Goal: Task Accomplishment & Management: Use online tool/utility

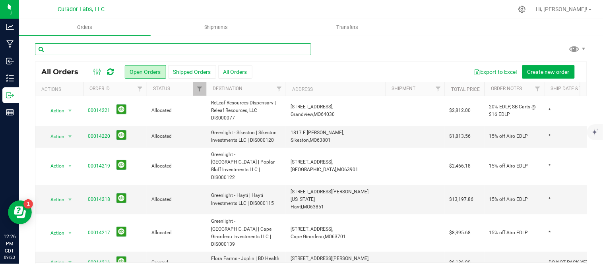
click at [117, 49] on input "text" at bounding box center [173, 49] width 276 height 12
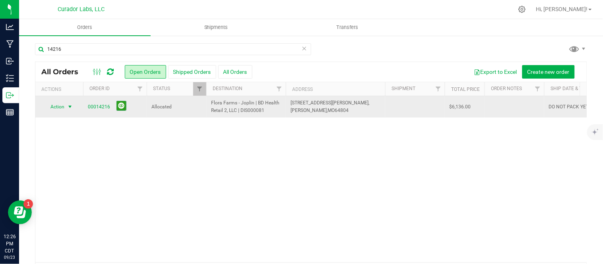
click at [64, 107] on span "Action" at bounding box center [53, 106] width 21 height 11
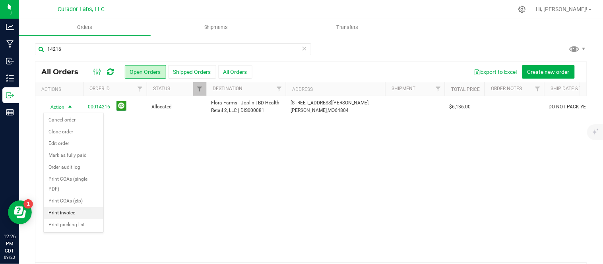
click at [66, 215] on li "Print invoice" at bounding box center [74, 214] width 60 height 12
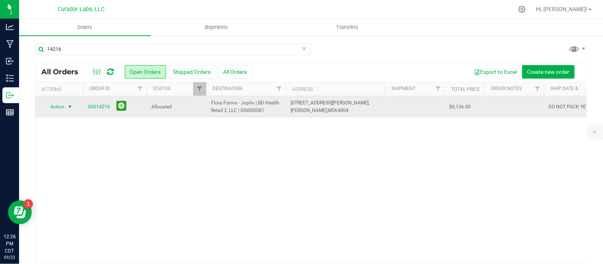
click at [64, 105] on span "Action" at bounding box center [53, 106] width 21 height 11
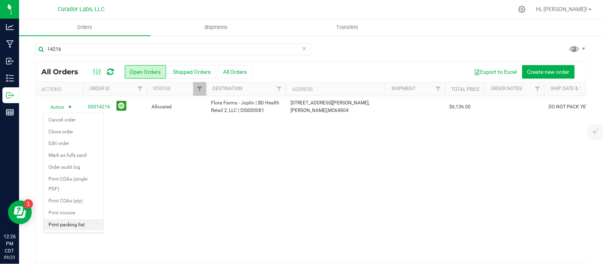
click at [64, 225] on li "Print packing list" at bounding box center [74, 225] width 60 height 12
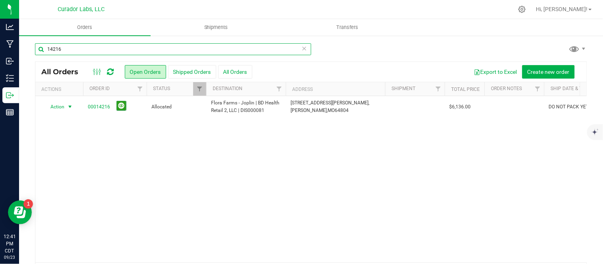
click at [80, 50] on input "14216" at bounding box center [173, 49] width 276 height 12
type input "14215"
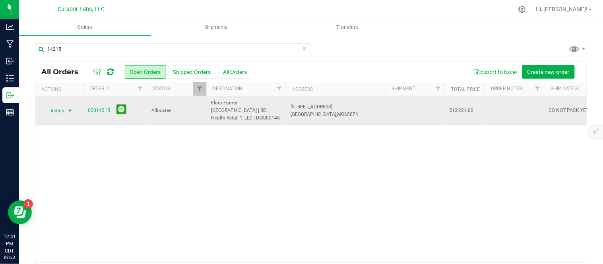
click at [72, 108] on span "select" at bounding box center [70, 111] width 6 height 6
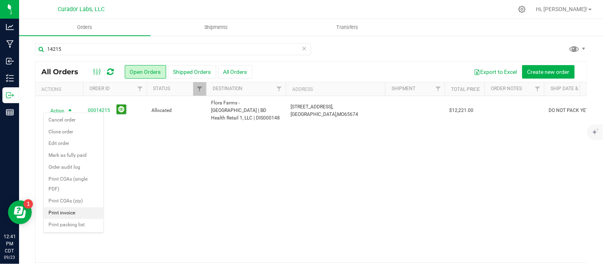
click at [83, 213] on li "Print invoice" at bounding box center [74, 214] width 60 height 12
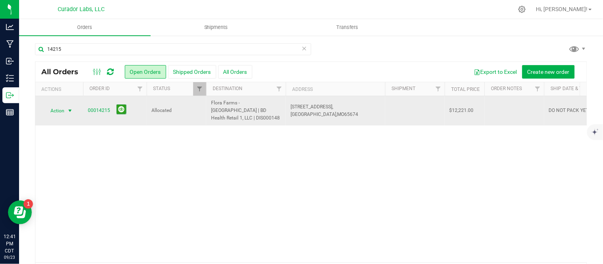
click at [58, 107] on span "Action" at bounding box center [53, 110] width 21 height 11
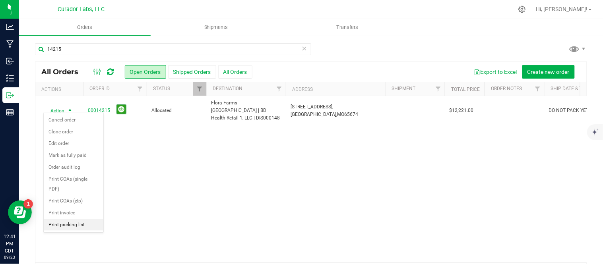
click at [60, 228] on li "Print packing list" at bounding box center [74, 225] width 60 height 12
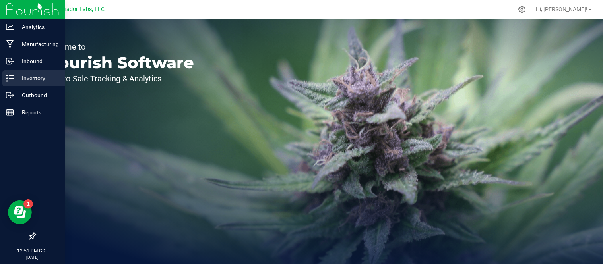
click at [37, 84] on div "Inventory" at bounding box center [33, 78] width 63 height 16
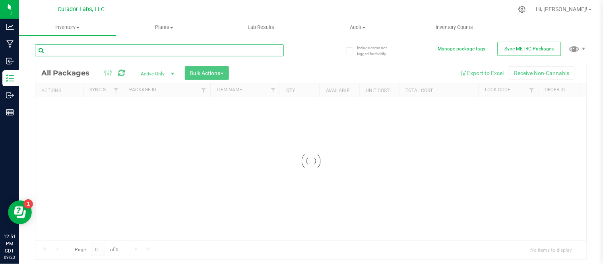
click at [142, 47] on input "text" at bounding box center [159, 51] width 249 height 12
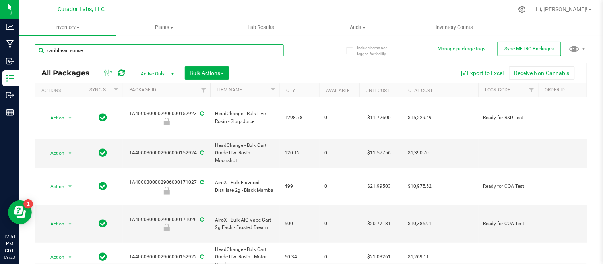
type input "caribbean sunset"
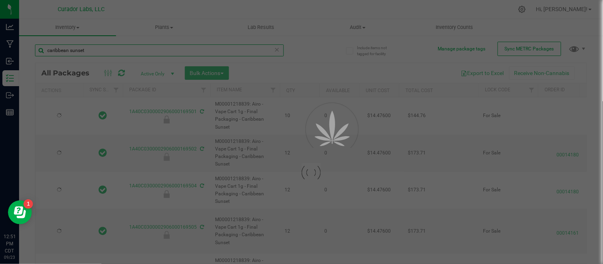
type input "[DATE]"
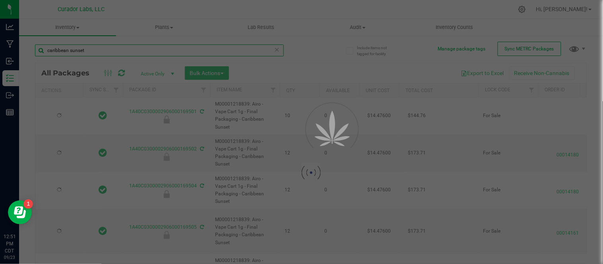
type input "[DATE]"
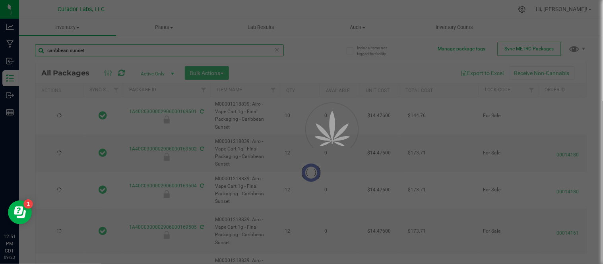
type input "[DATE]"
type input "2026-08-04"
type input "2026-06-04"
type input "2026-03-18"
type input "2025-10-24"
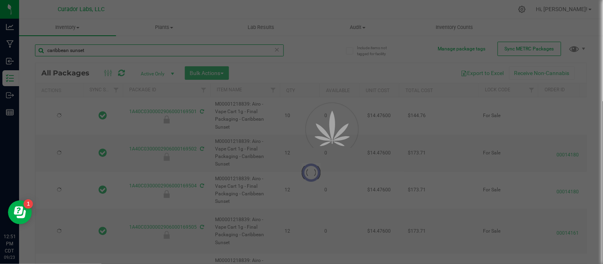
type input "[DATE]"
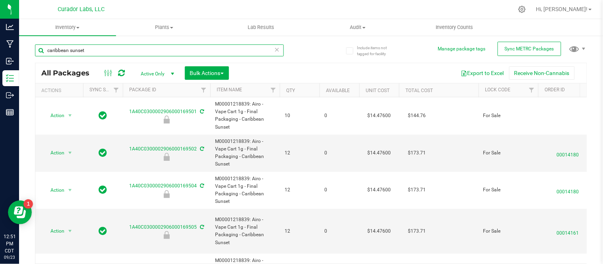
type input "caribbean sunset"
click at [307, 91] on th "Qty" at bounding box center [300, 91] width 40 height 14
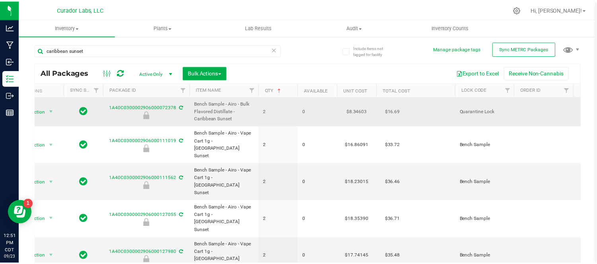
scroll to position [0, 20]
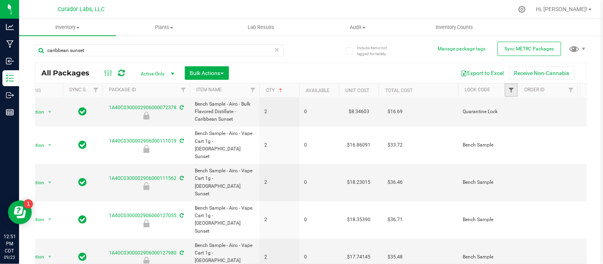
click at [511, 90] on span "Filter" at bounding box center [511, 90] width 6 height 6
click at [511, 91] on span "Filter" at bounding box center [511, 90] width 6 height 6
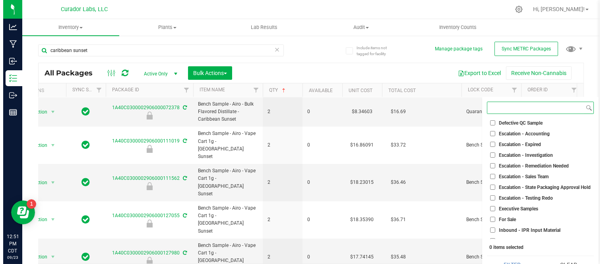
scroll to position [68, 0]
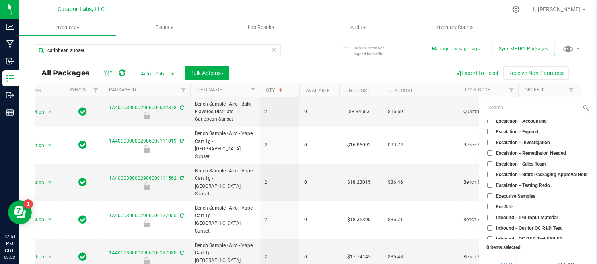
click at [495, 210] on li "For Sale" at bounding box center [537, 207] width 107 height 8
click at [491, 208] on input "For Sale" at bounding box center [489, 206] width 5 height 5
checkbox input "true"
click at [508, 263] on button "Filter" at bounding box center [509, 264] width 50 height 17
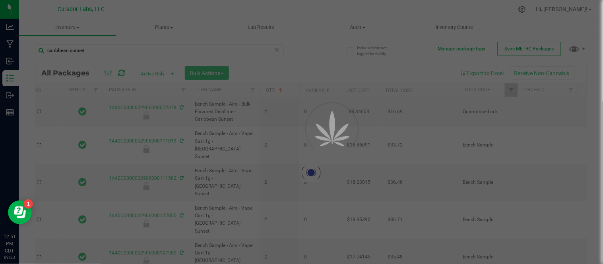
type input "[DATE]"
type input "2025-06-19"
type input "2025-10-24"
type input "2026-03-18"
type input "2026-06-04"
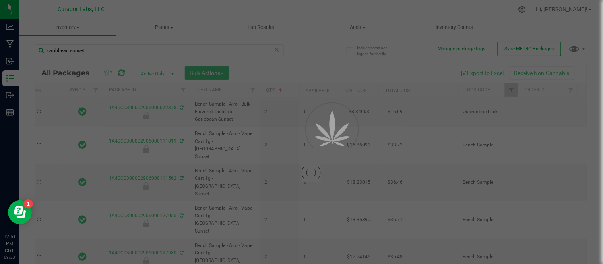
type input "2026-08-04"
type input "2025-06-24"
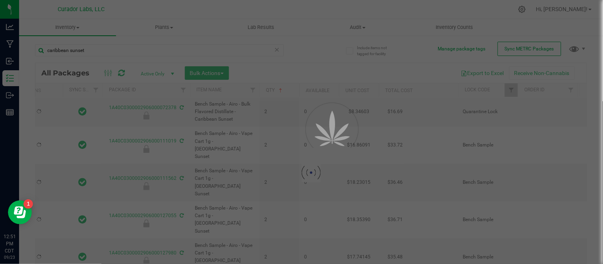
type input "[DATE]"
type input "2025-06-24"
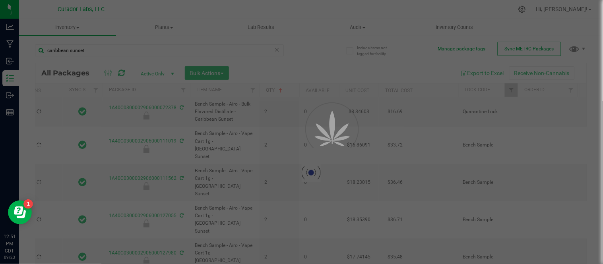
type input "2025-06-24"
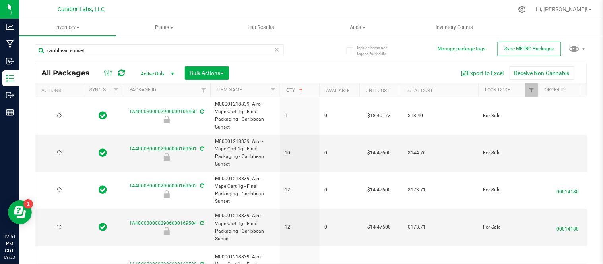
type input "[DATE]"
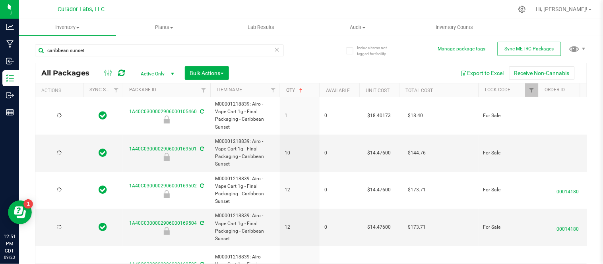
type input "[DATE]"
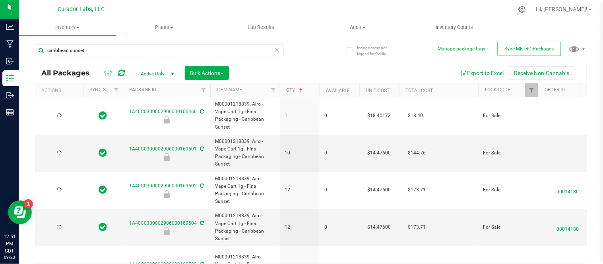
type input "[DATE]"
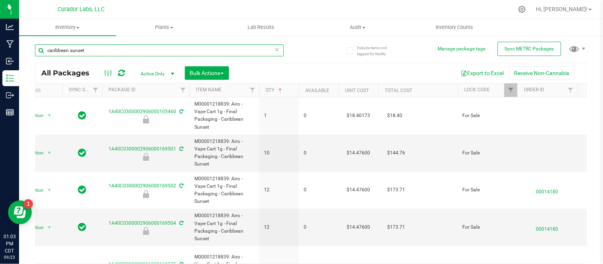
click at [176, 52] on input "caribbean sunset" at bounding box center [159, 51] width 249 height 12
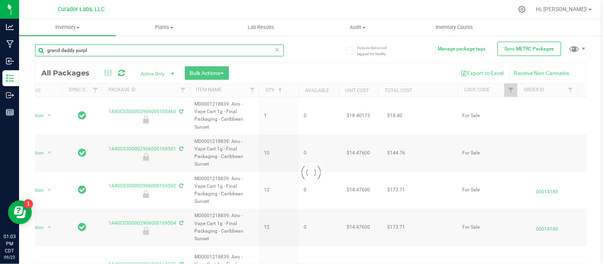
type input "grand daddy purple"
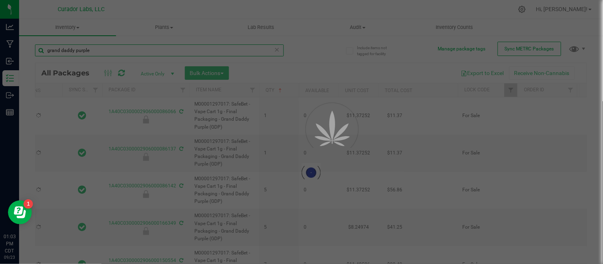
type input "[DATE]"
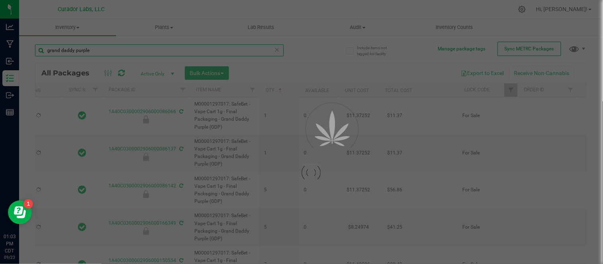
type input "[DATE]"
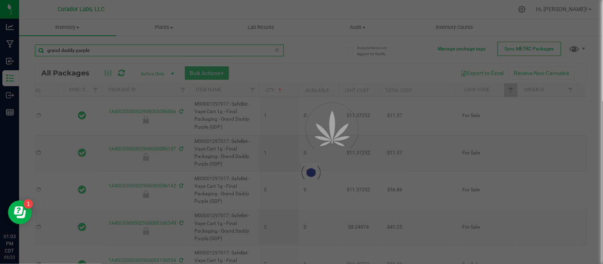
type input "[DATE]"
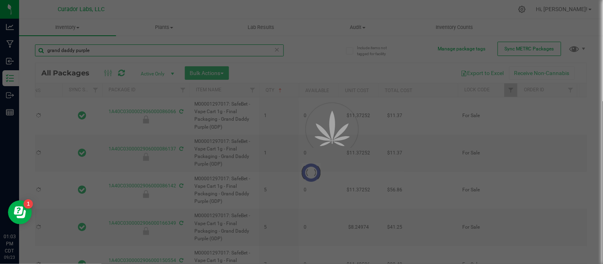
type input "[DATE]"
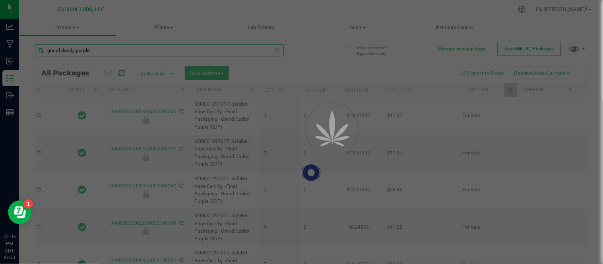
type input "[DATE]"
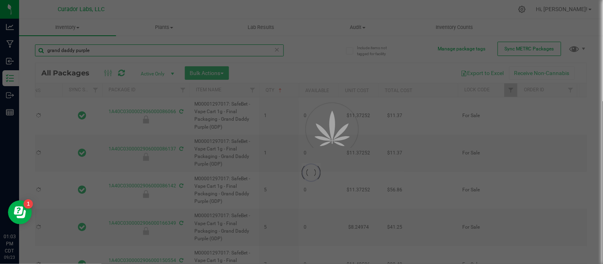
type input "[DATE]"
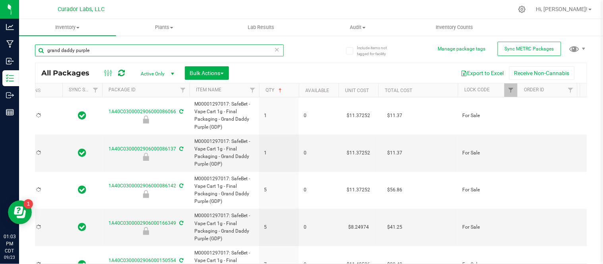
type input "[DATE]"
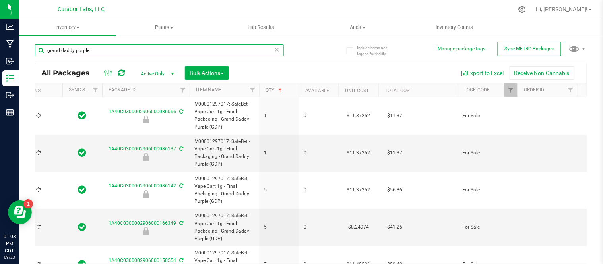
type input "[DATE]"
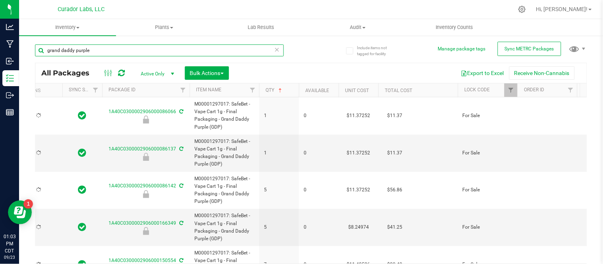
type input "[DATE]"
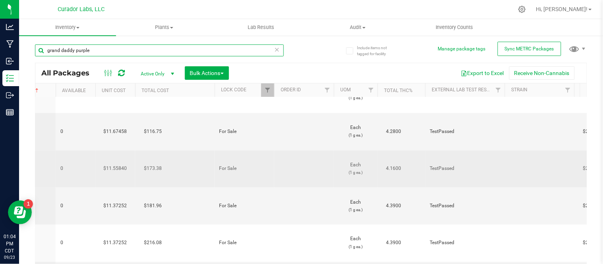
scroll to position [0, 293]
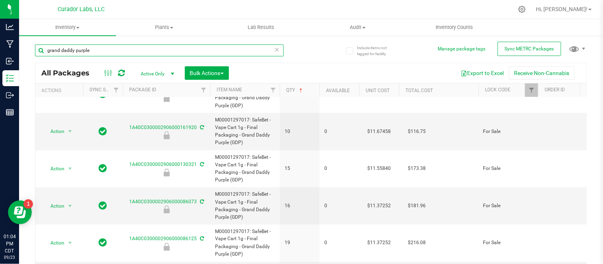
type input "grand daddy purple"
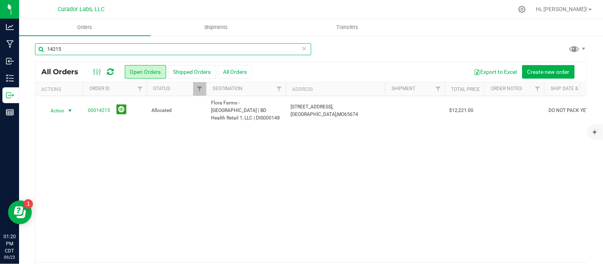
click at [68, 49] on input "14215" at bounding box center [173, 49] width 276 height 12
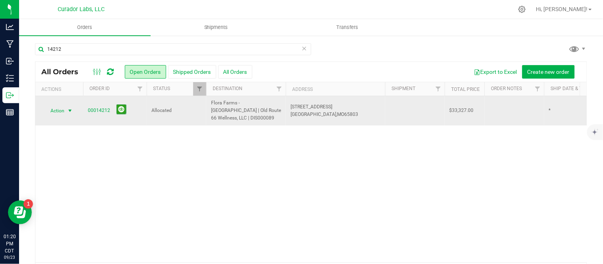
click at [64, 111] on span "Action" at bounding box center [53, 110] width 21 height 11
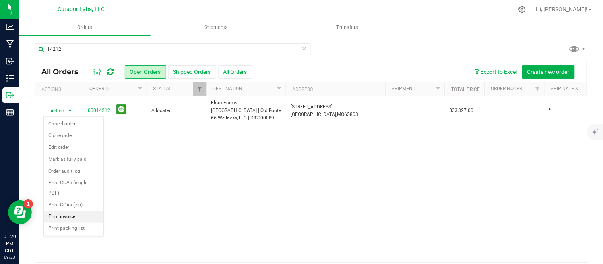
click at [64, 219] on li "Print invoice" at bounding box center [74, 217] width 60 height 12
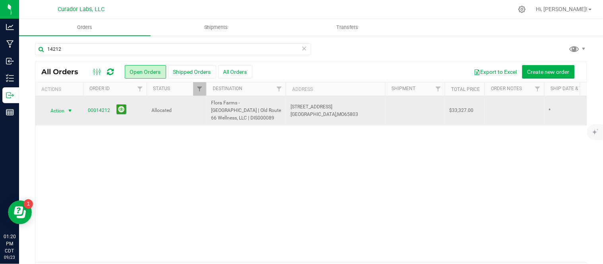
click at [64, 109] on span "Action" at bounding box center [53, 110] width 21 height 11
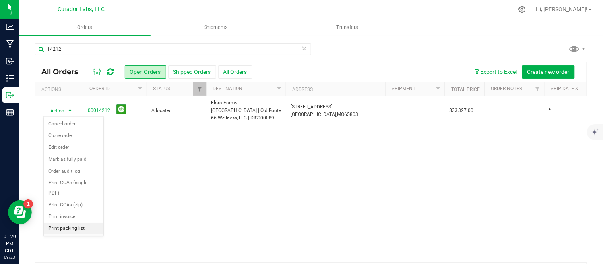
click at [77, 227] on li "Print packing list" at bounding box center [74, 229] width 60 height 12
click at [89, 56] on div "14212" at bounding box center [173, 52] width 276 height 18
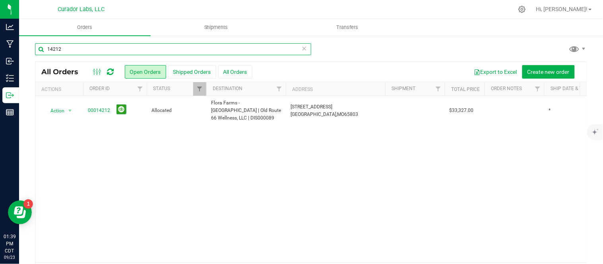
click at [87, 48] on input "14212" at bounding box center [173, 49] width 276 height 12
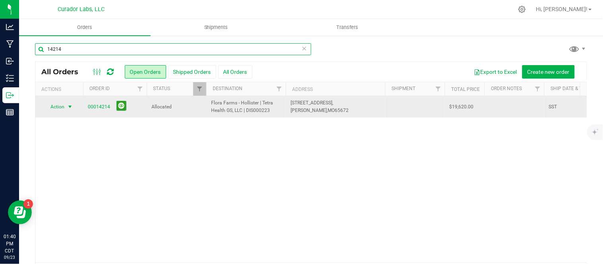
type input "14214"
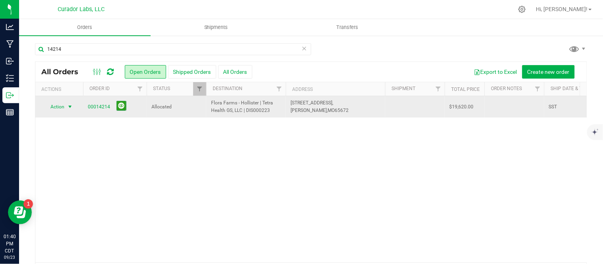
click at [57, 110] on span "Action" at bounding box center [53, 106] width 21 height 11
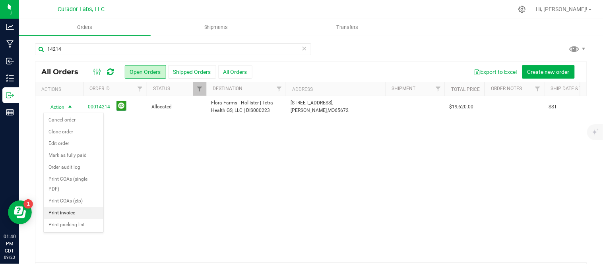
click at [71, 213] on li "Print invoice" at bounding box center [74, 214] width 60 height 12
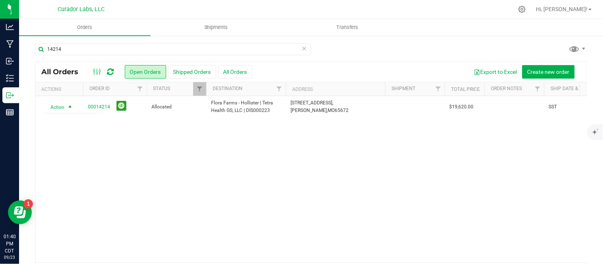
click at [71, 213] on body "Analytics Manufacturing Inbound Inventory Outbound Reports 01:40 PM CDT 09/23/2…" at bounding box center [301, 132] width 603 height 264
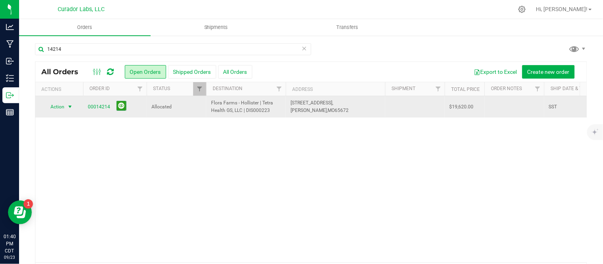
click at [59, 110] on span "Action" at bounding box center [53, 106] width 21 height 11
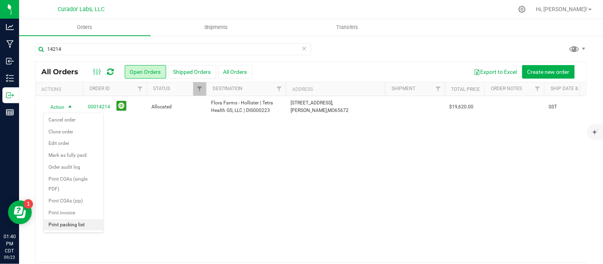
click at [74, 224] on li "Print packing list" at bounding box center [74, 225] width 60 height 12
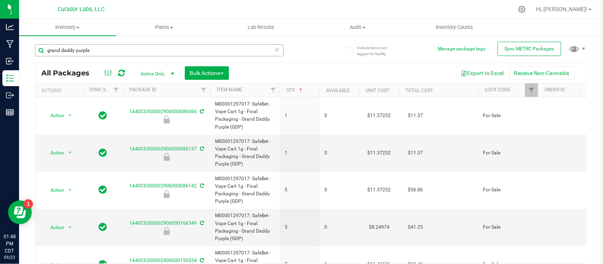
scroll to position [245, 0]
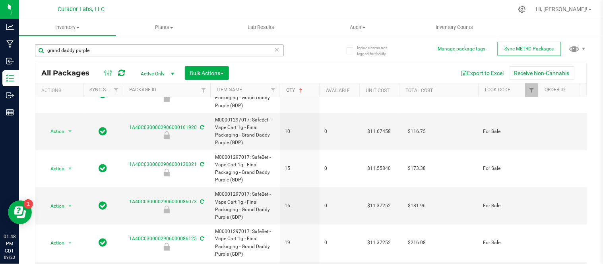
click at [115, 53] on input "grand daddy purple" at bounding box center [159, 51] width 249 height 12
type input "caribbean"
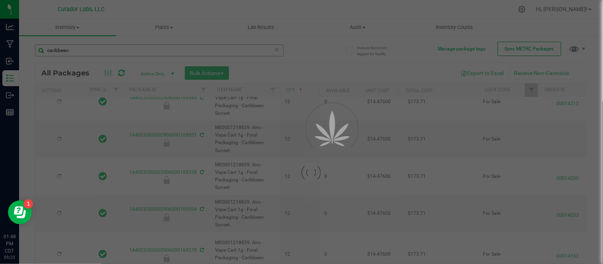
type input "[DATE]"
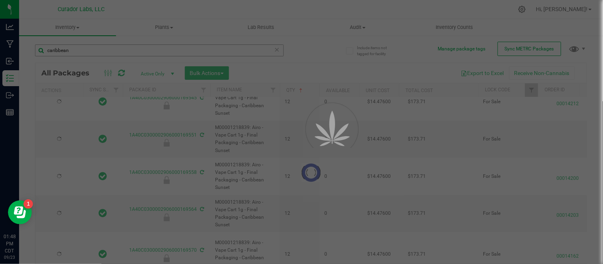
type input "[DATE]"
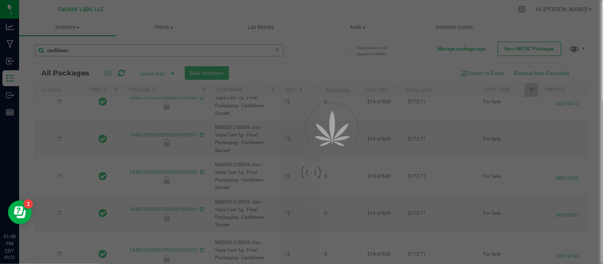
type input "[DATE]"
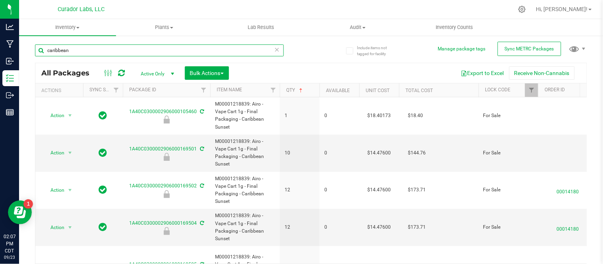
click at [122, 49] on input "caribbean" at bounding box center [159, 51] width 249 height 12
type input "grand daddy"
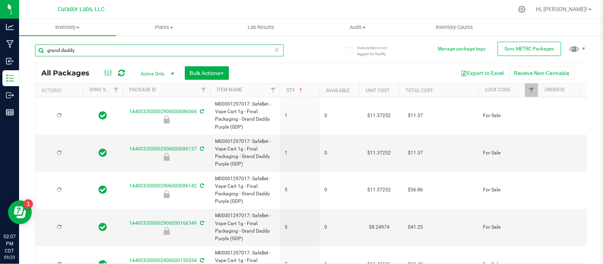
type input "[DATE]"
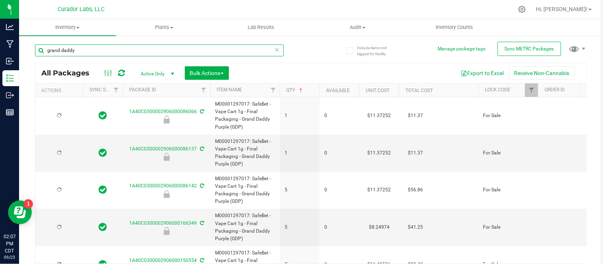
type input "[DATE]"
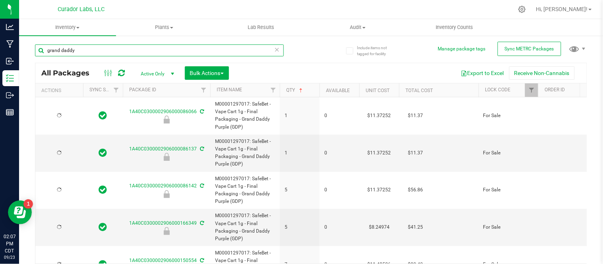
type input "[DATE]"
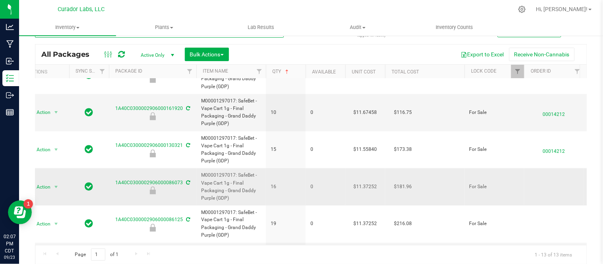
scroll to position [247, 14]
type input "grand daddy"
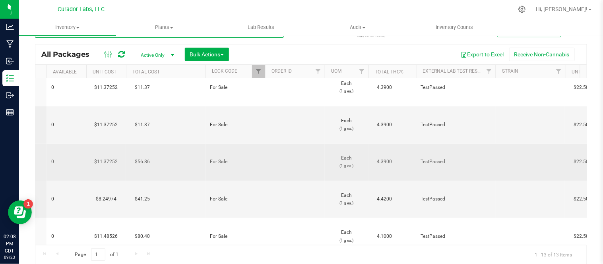
scroll to position [0, 0]
